Goal: Transaction & Acquisition: Purchase product/service

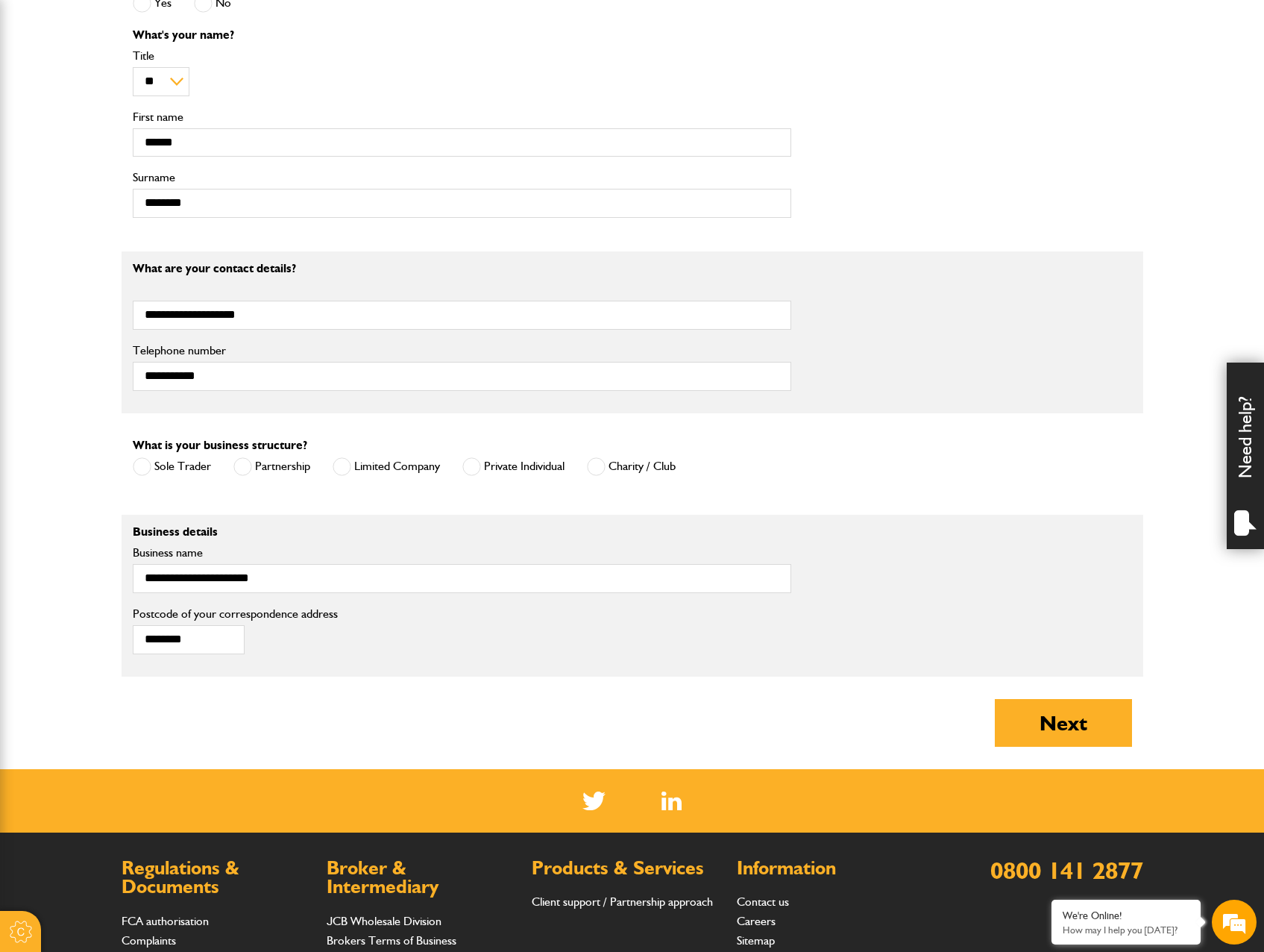
scroll to position [820, 0]
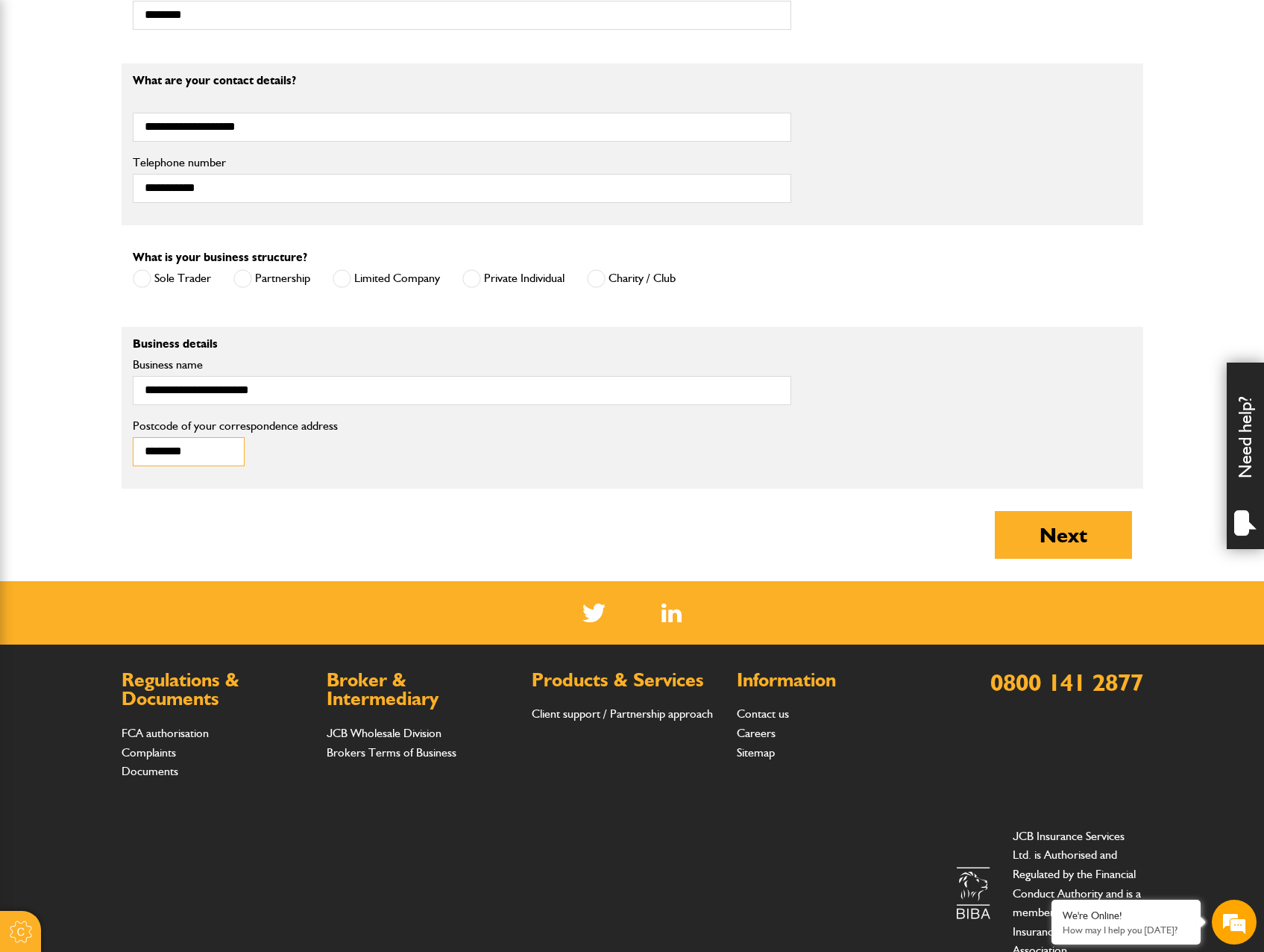
click at [211, 450] on input "********" at bounding box center [188, 452] width 112 height 30
drag, startPoint x: 1186, startPoint y: 478, endPoint x: 1163, endPoint y: 519, distance: 47.0
click at [1185, 482] on body "Cookie Options You can control which cookies we use with the form below. Please…" at bounding box center [632, 92] width 1264 height 1826
click at [1100, 534] on button "Next" at bounding box center [1064, 535] width 137 height 48
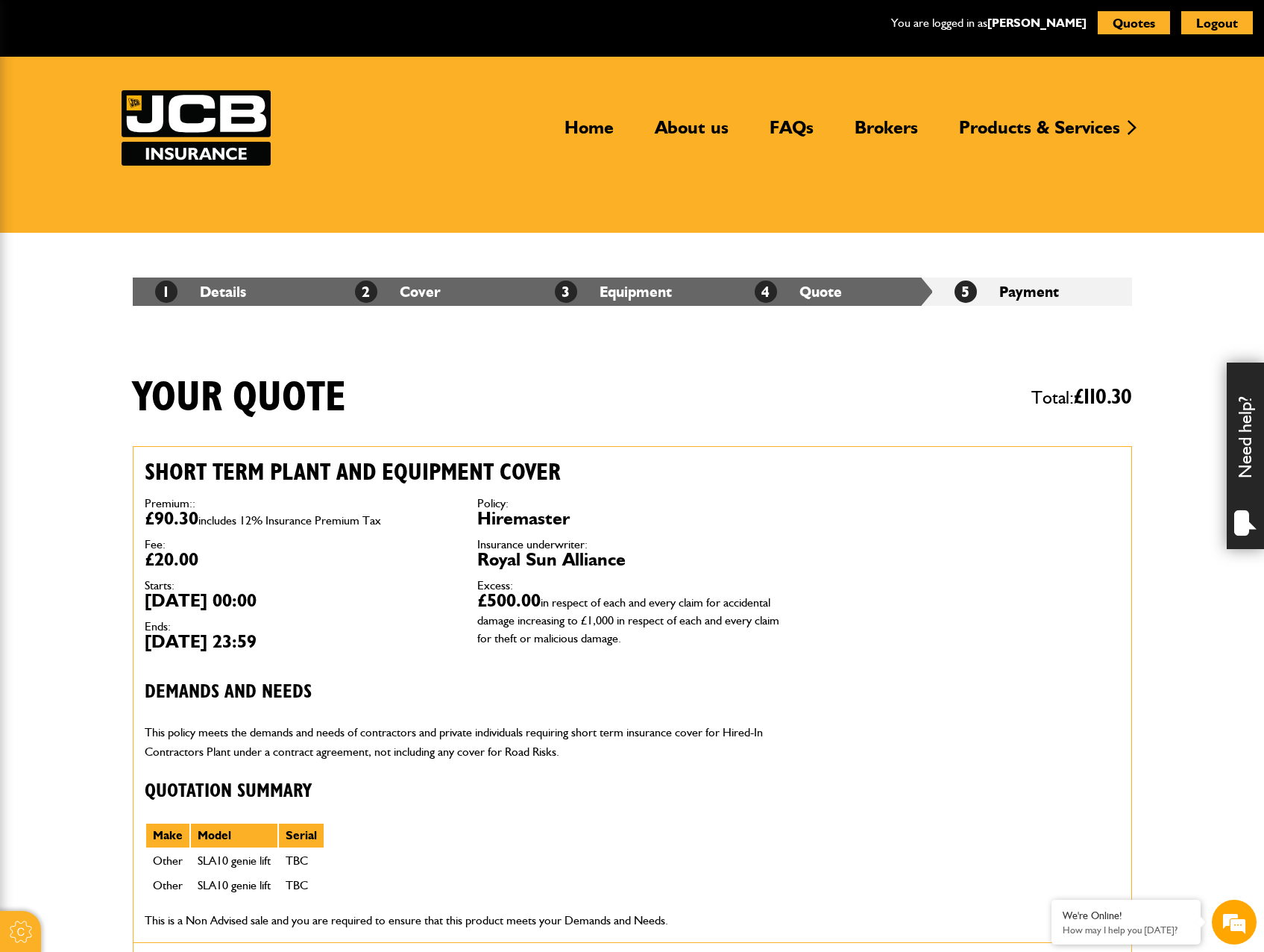
scroll to position [597, 0]
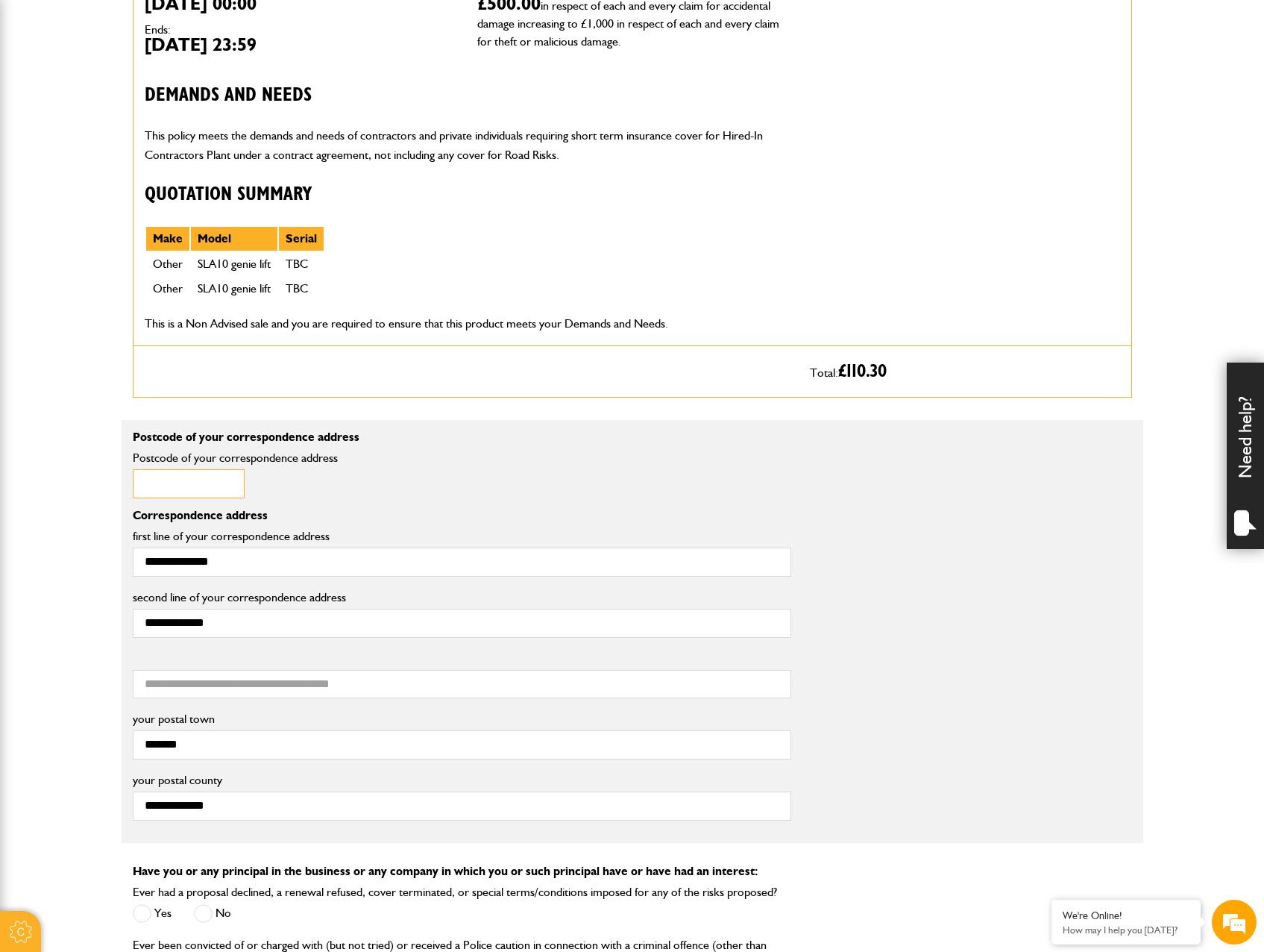
click at [162, 496] on input "Postcode of your correspondence address" at bounding box center [188, 483] width 112 height 30
paste input "********"
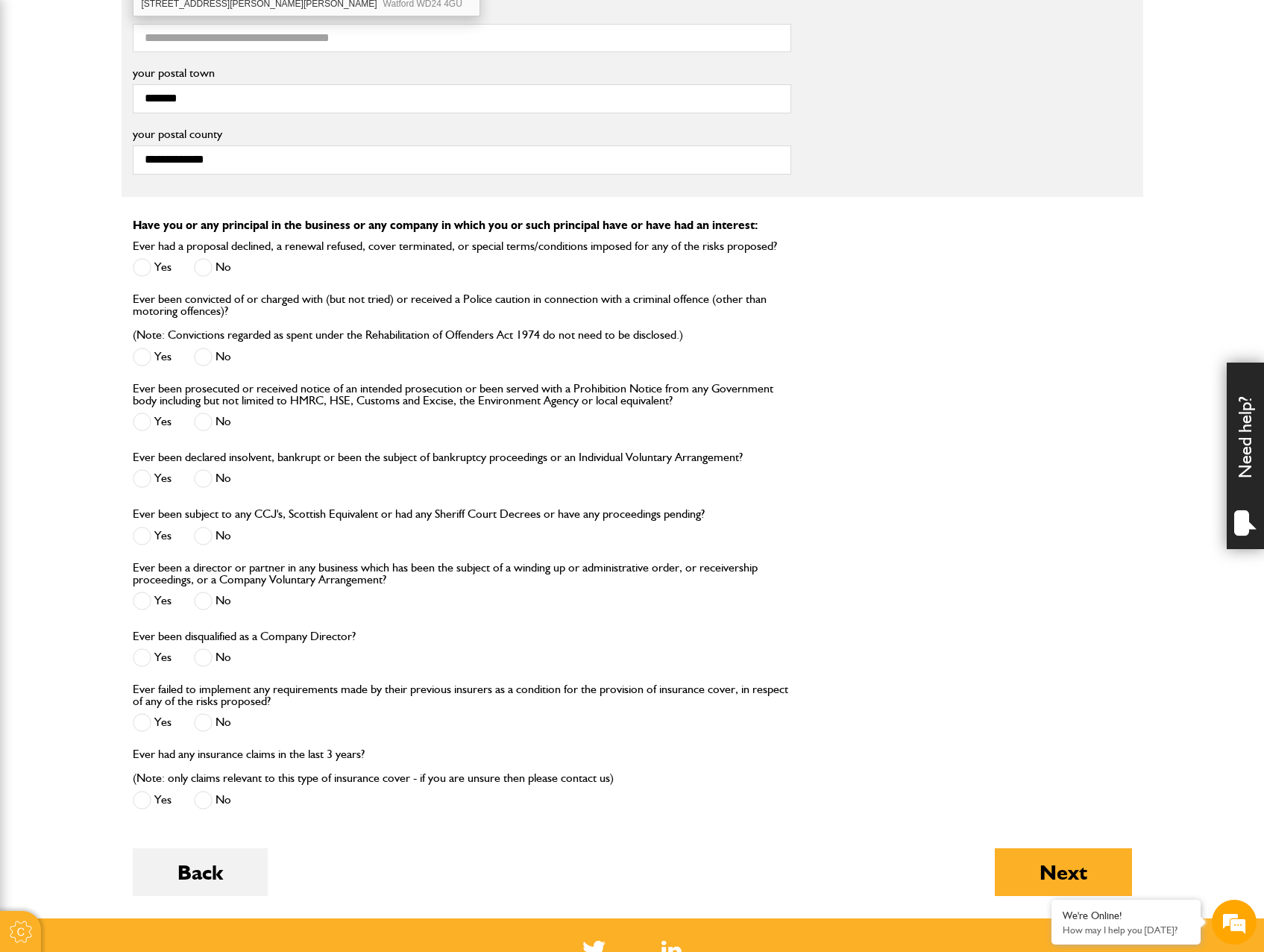
scroll to position [1637, 0]
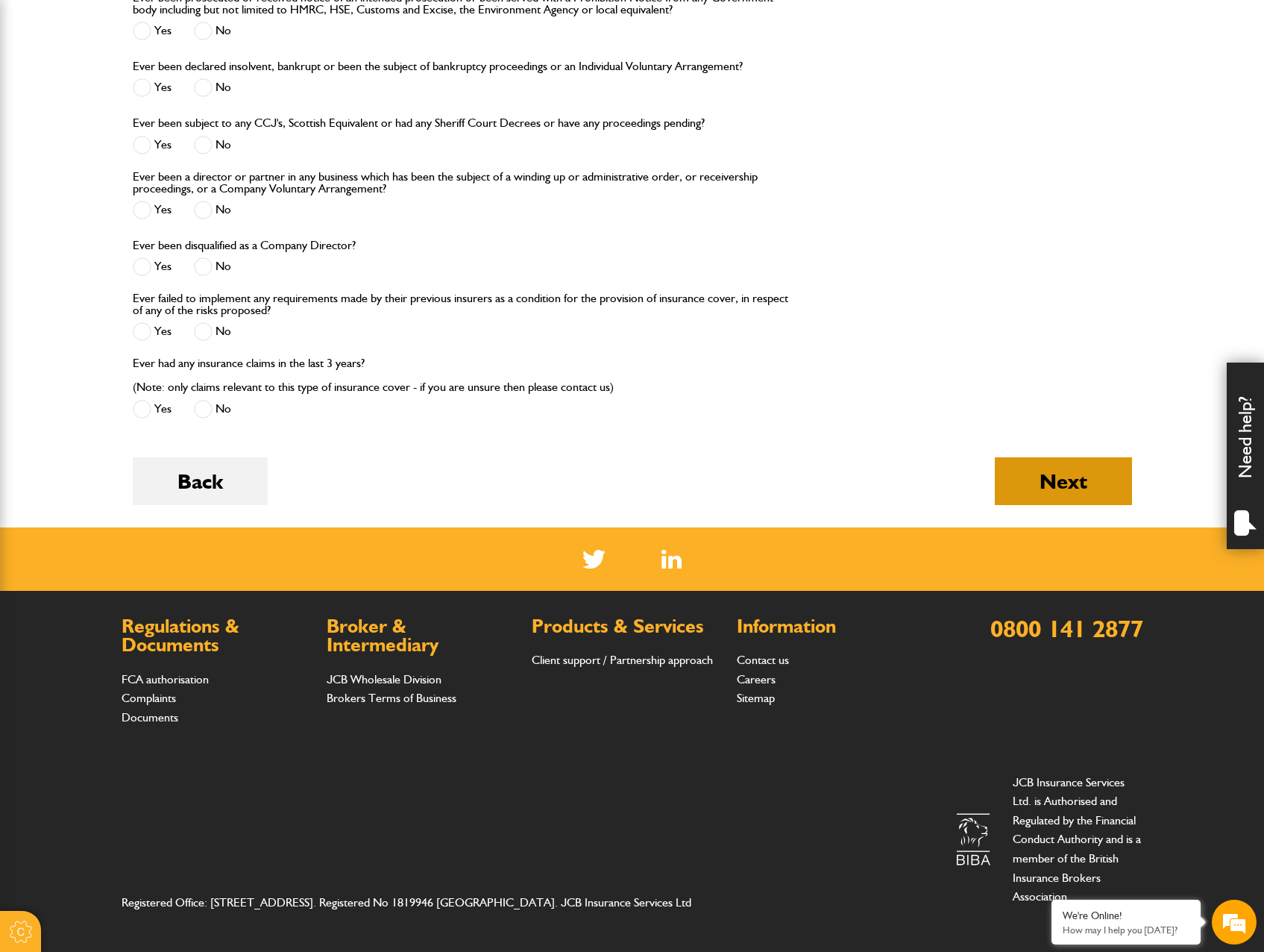
type input "********"
click at [1013, 482] on button "Next" at bounding box center [1064, 481] width 137 height 48
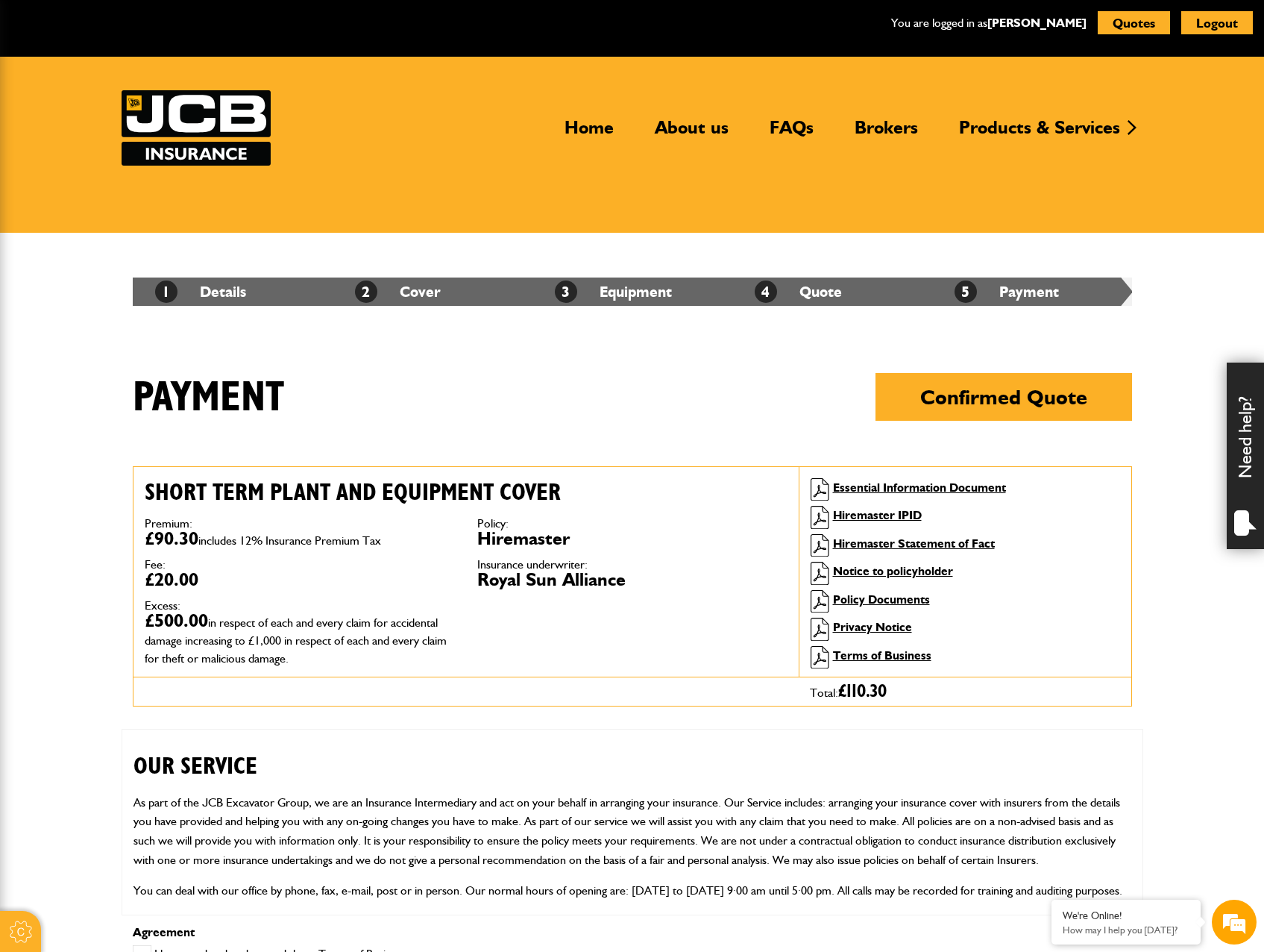
drag, startPoint x: 1191, startPoint y: 652, endPoint x: 315, endPoint y: 684, distance: 876.6
click at [1191, 652] on body "Cookie Options You can control which cookies we use with the form below. Please…" at bounding box center [632, 795] width 1264 height 1590
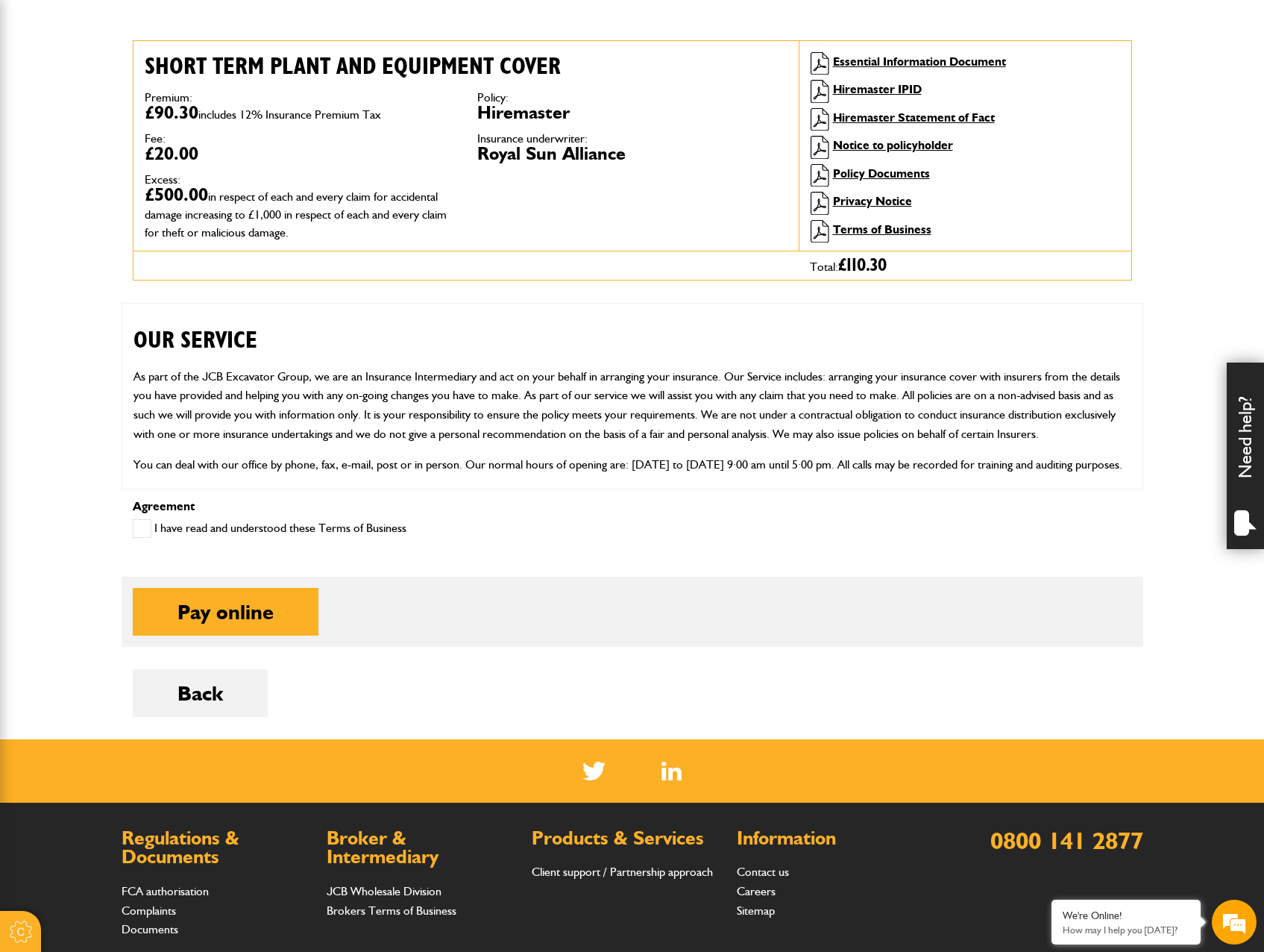
scroll to position [522, 0]
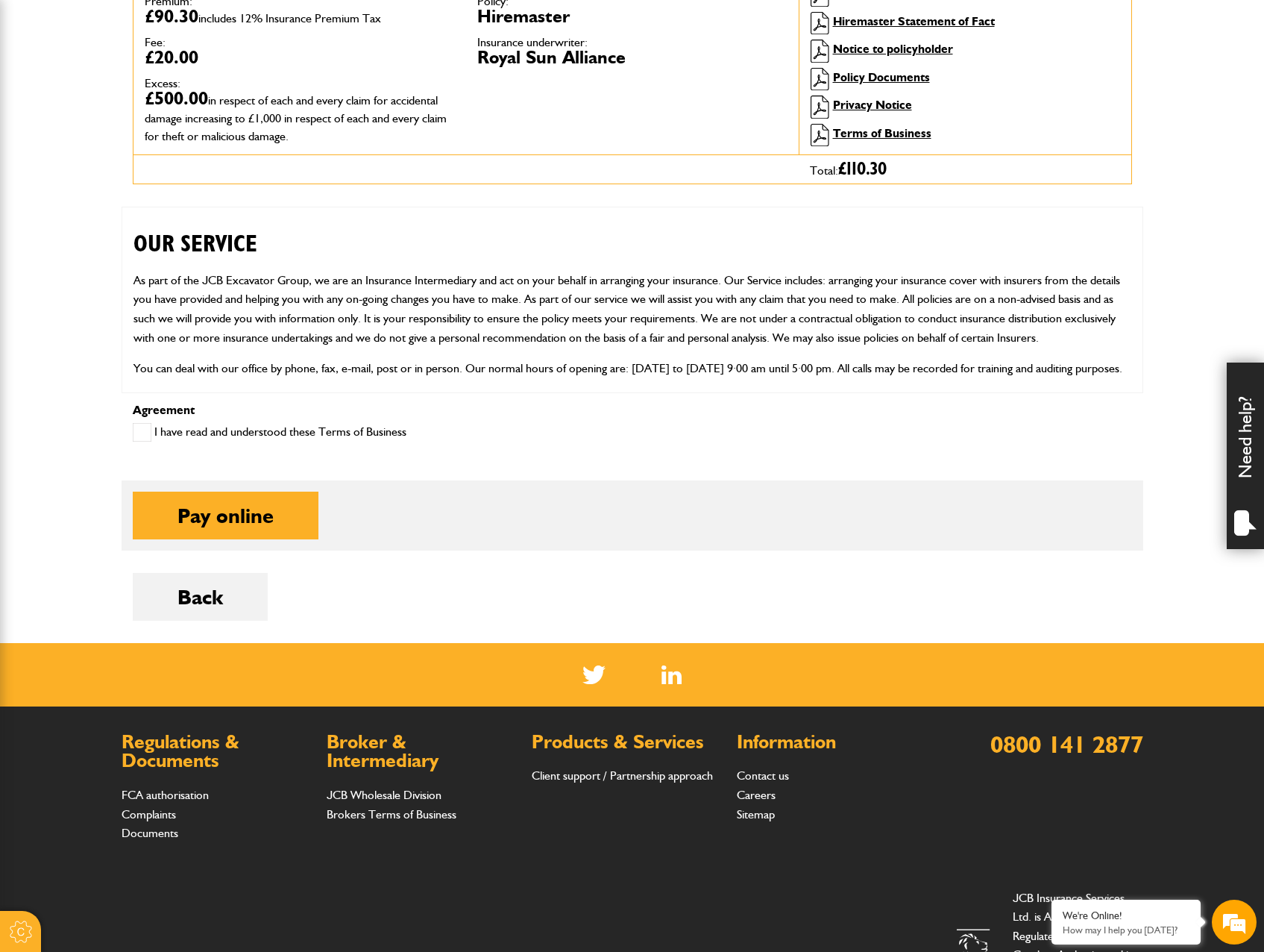
click at [201, 424] on label "I have read and understood these Terms of Business" at bounding box center [269, 433] width 274 height 19
drag, startPoint x: 201, startPoint y: 424, endPoint x: 197, endPoint y: 441, distance: 17.5
click at [197, 444] on div "I have read and understood these Terms of Business" at bounding box center [269, 434] width 274 height 25
click at [194, 434] on label "I have read and understood these Terms of Business" at bounding box center [269, 433] width 274 height 19
click at [182, 522] on button "Pay online" at bounding box center [225, 516] width 186 height 48
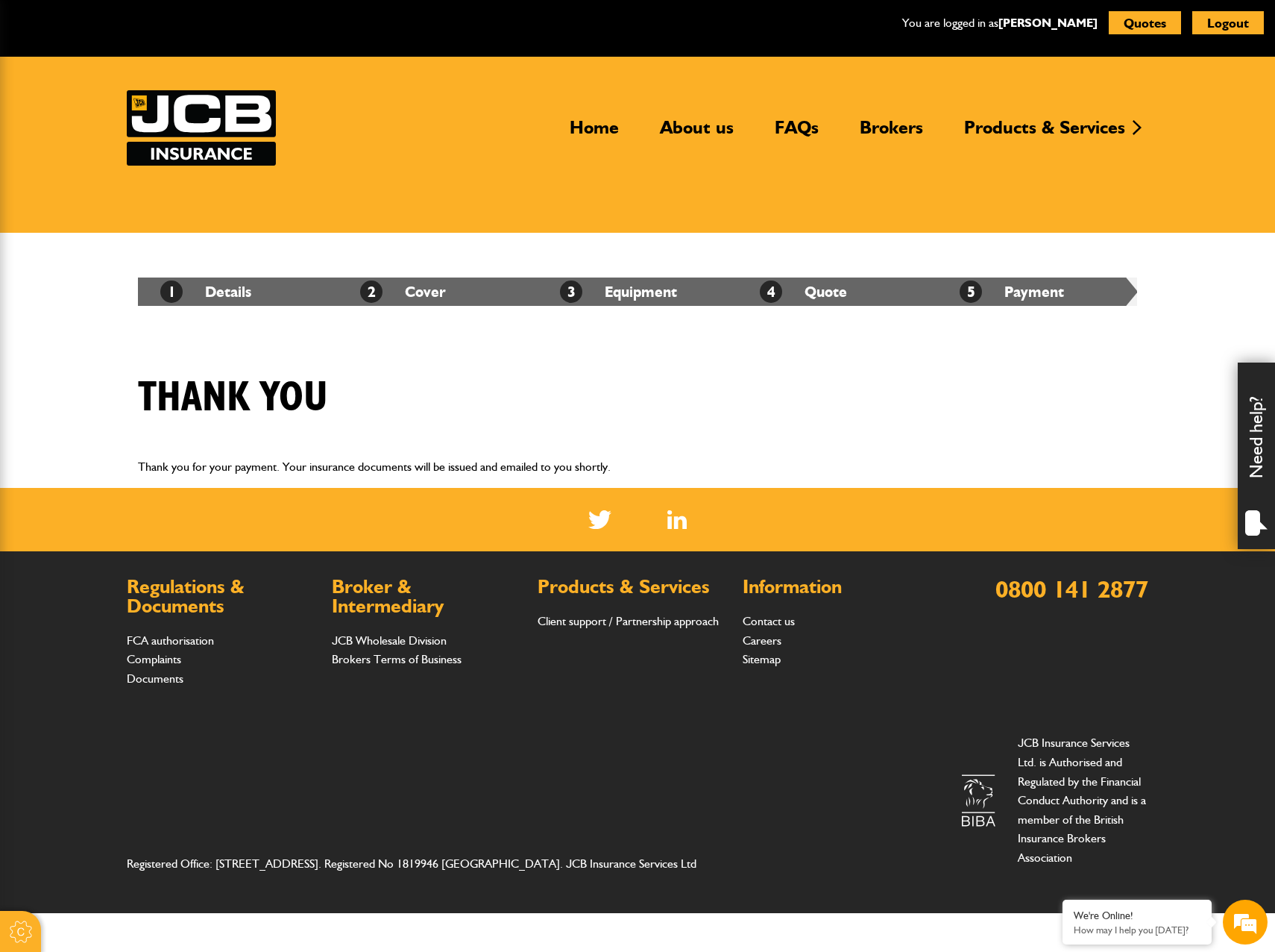
click at [706, 478] on div "Thank you for your payment. Your insurance documents will be issued and emailed…" at bounding box center [638, 466] width 1022 height 43
